Goal: Task Accomplishment & Management: Manage account settings

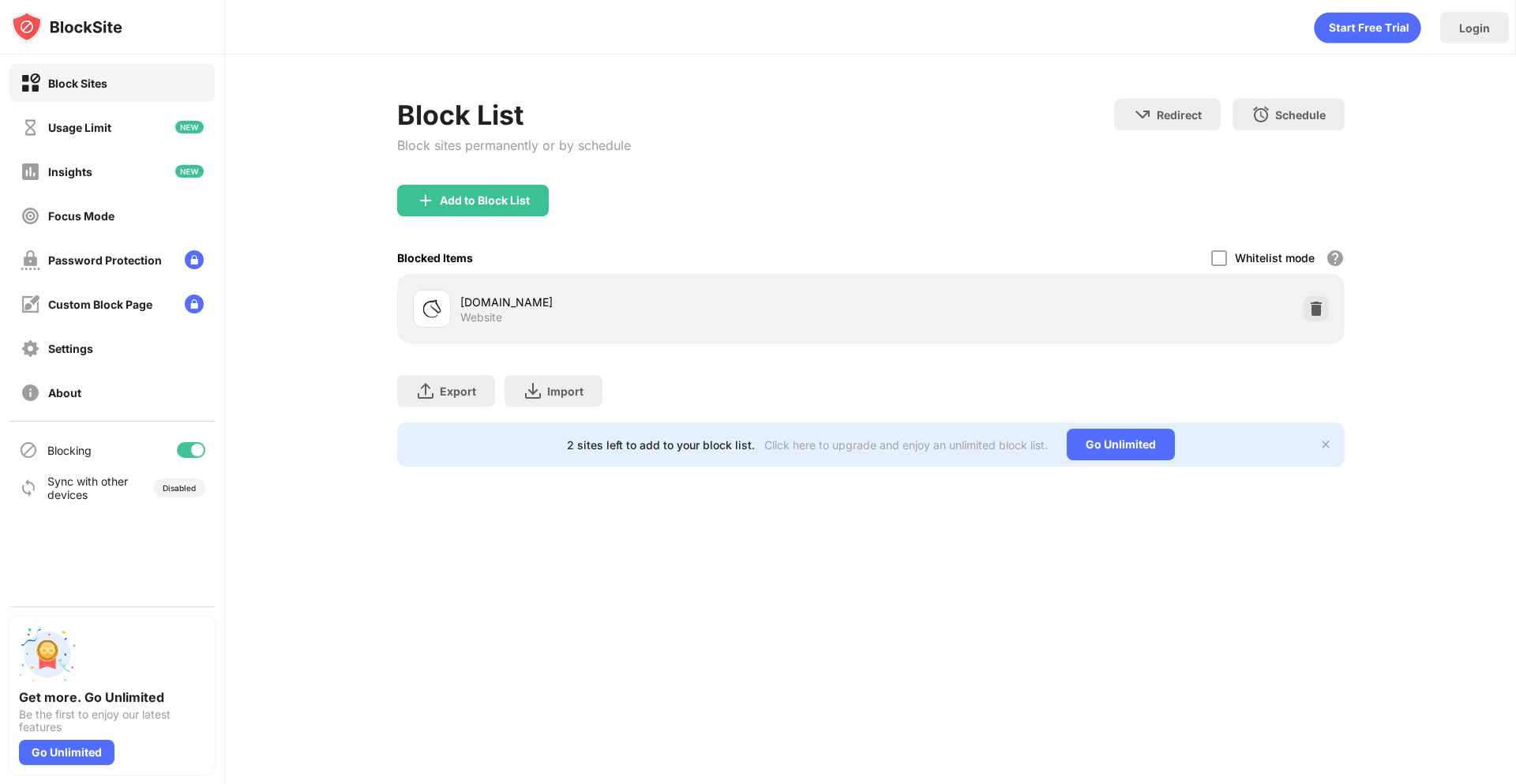
click at [796, 172] on div "Block List Block sites permanently or by schedule Redirect Choose a site to be …" at bounding box center [870, 141] width 948 height 86
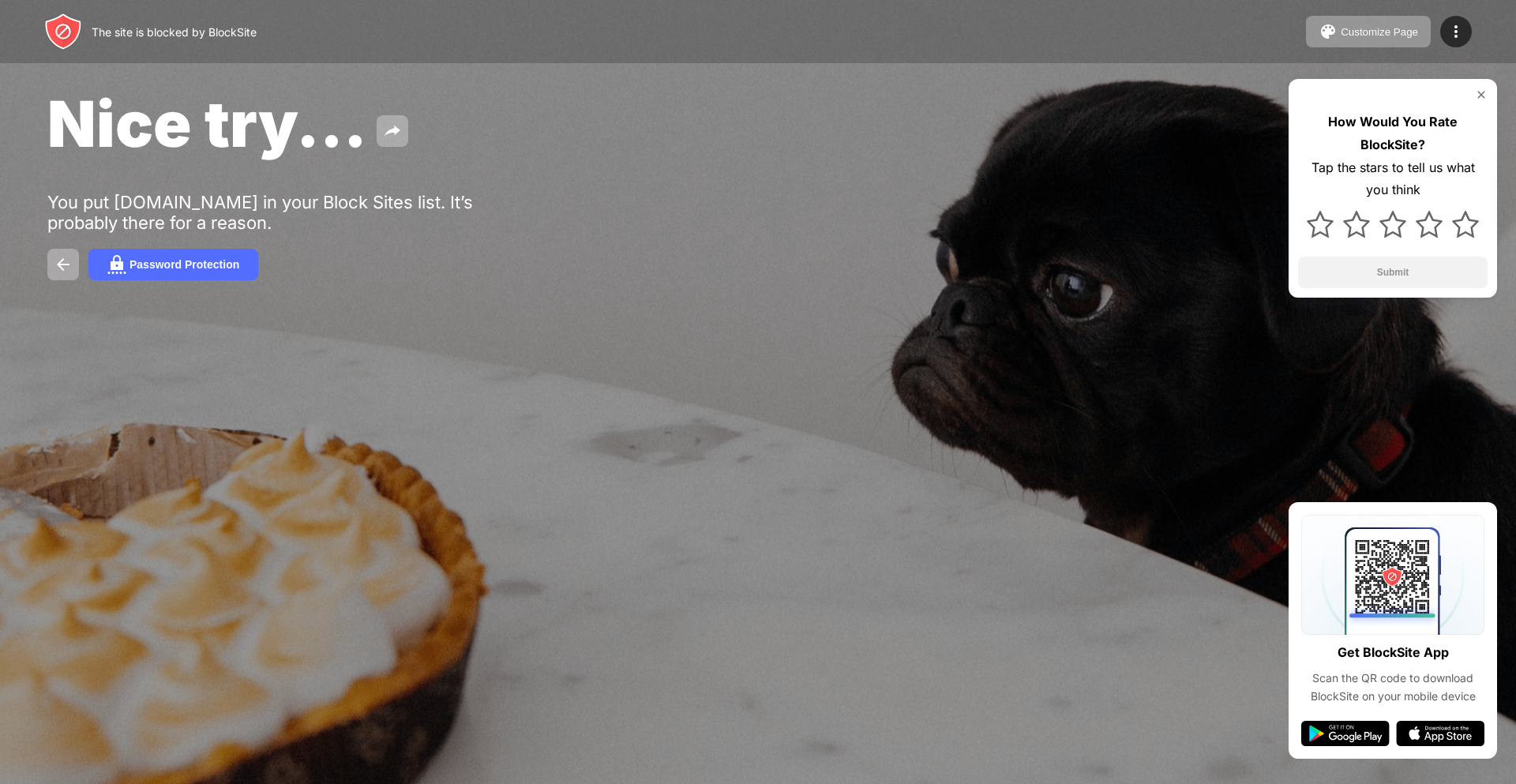
click at [176, 273] on button "Password Protection" at bounding box center [173, 265] width 169 height 32
